Goal: Transaction & Acquisition: Book appointment/travel/reservation

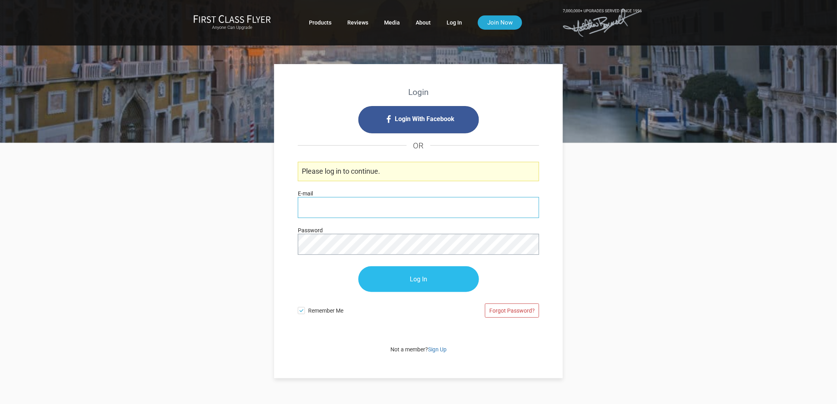
type input "[PERSON_NAME][EMAIL_ADDRESS][DOMAIN_NAME]"
drag, startPoint x: 423, startPoint y: 278, endPoint x: 263, endPoint y: 137, distance: 212.9
click at [423, 277] on input "Log In" at bounding box center [418, 280] width 121 height 26
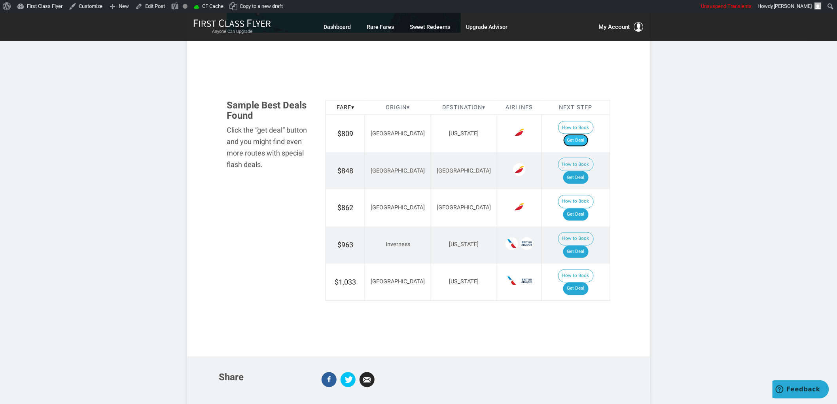
click at [580, 134] on link "Get Deal" at bounding box center [575, 140] width 25 height 13
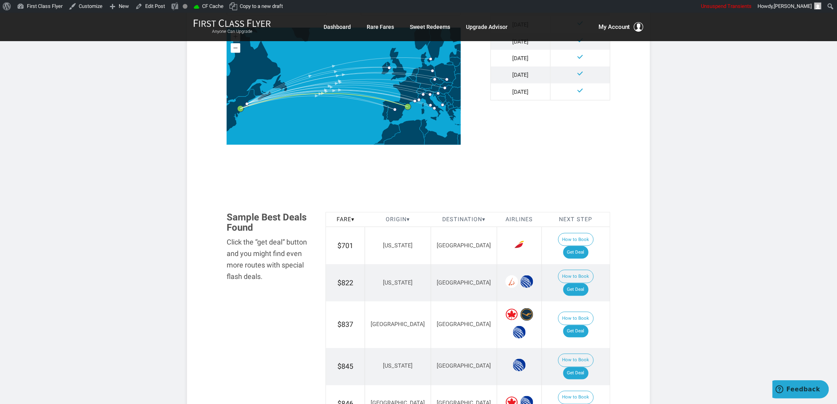
scroll to position [395, 0]
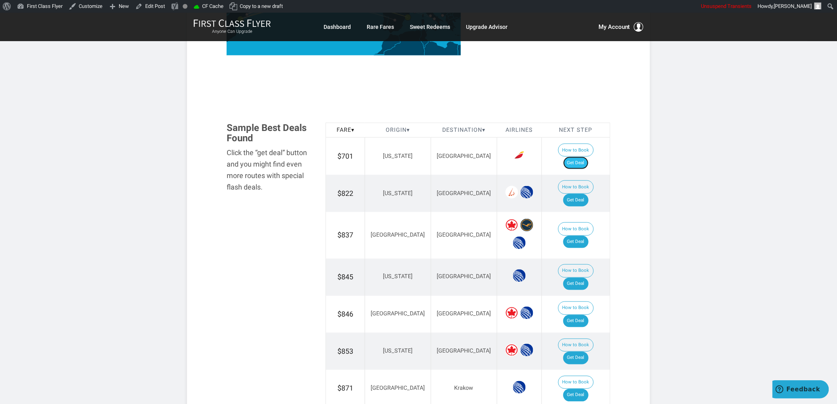
click at [578, 157] on link "Get Deal" at bounding box center [575, 163] width 25 height 13
